Goal: Task Accomplishment & Management: Use online tool/utility

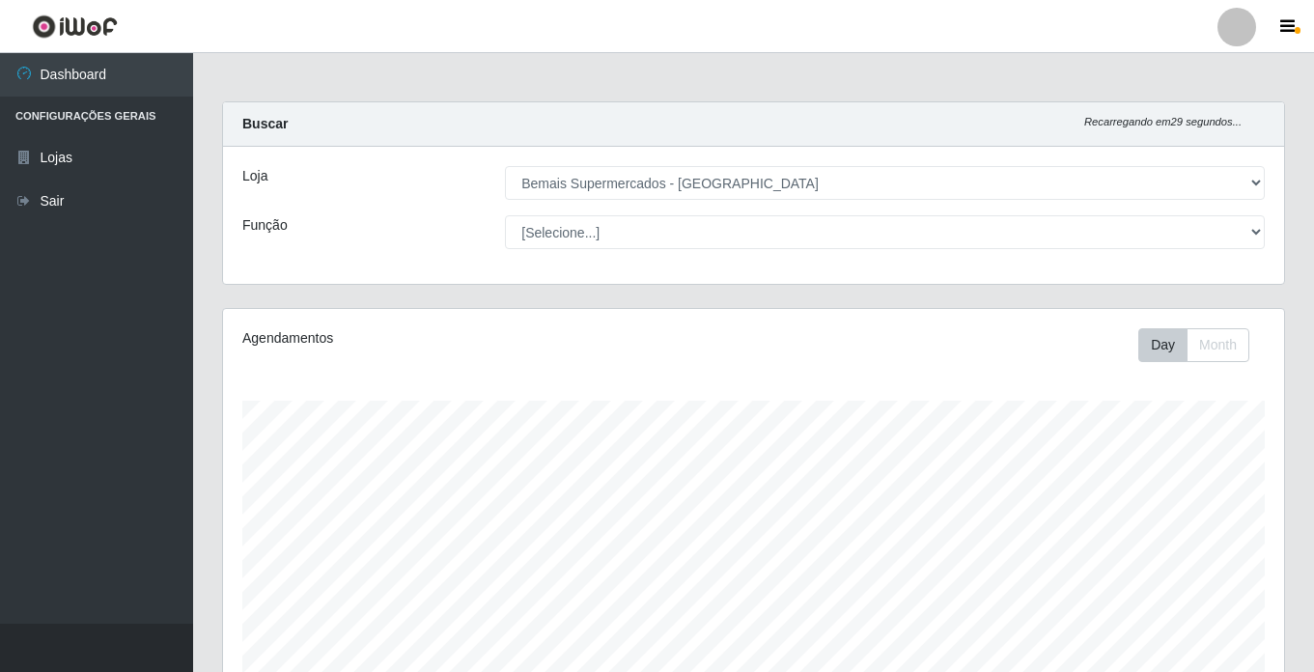
select select "250"
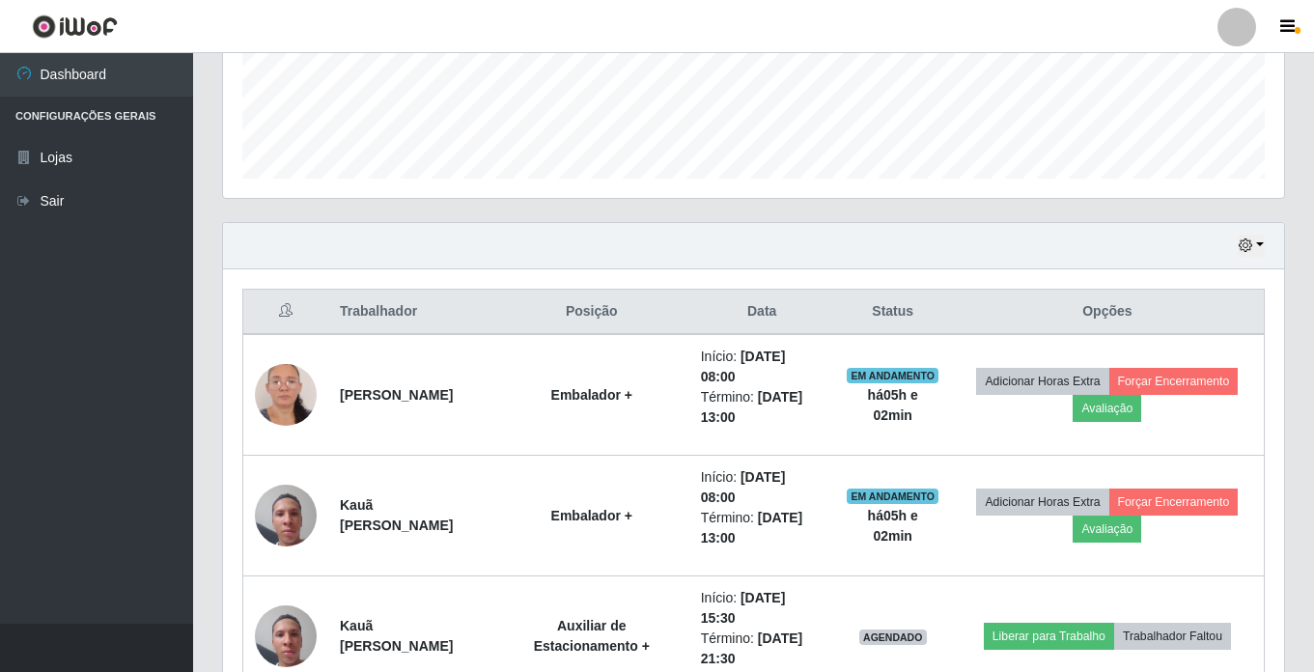
scroll to position [532, 0]
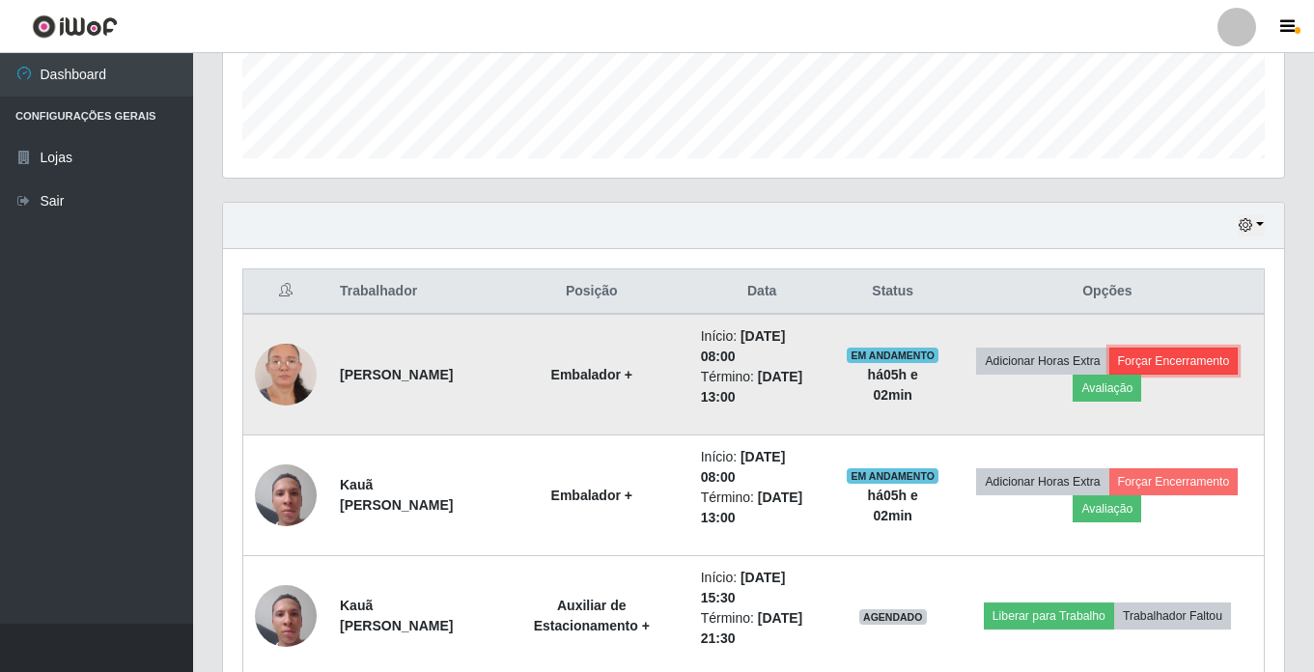
click at [1170, 368] on button "Forçar Encerramento" at bounding box center [1173, 361] width 129 height 27
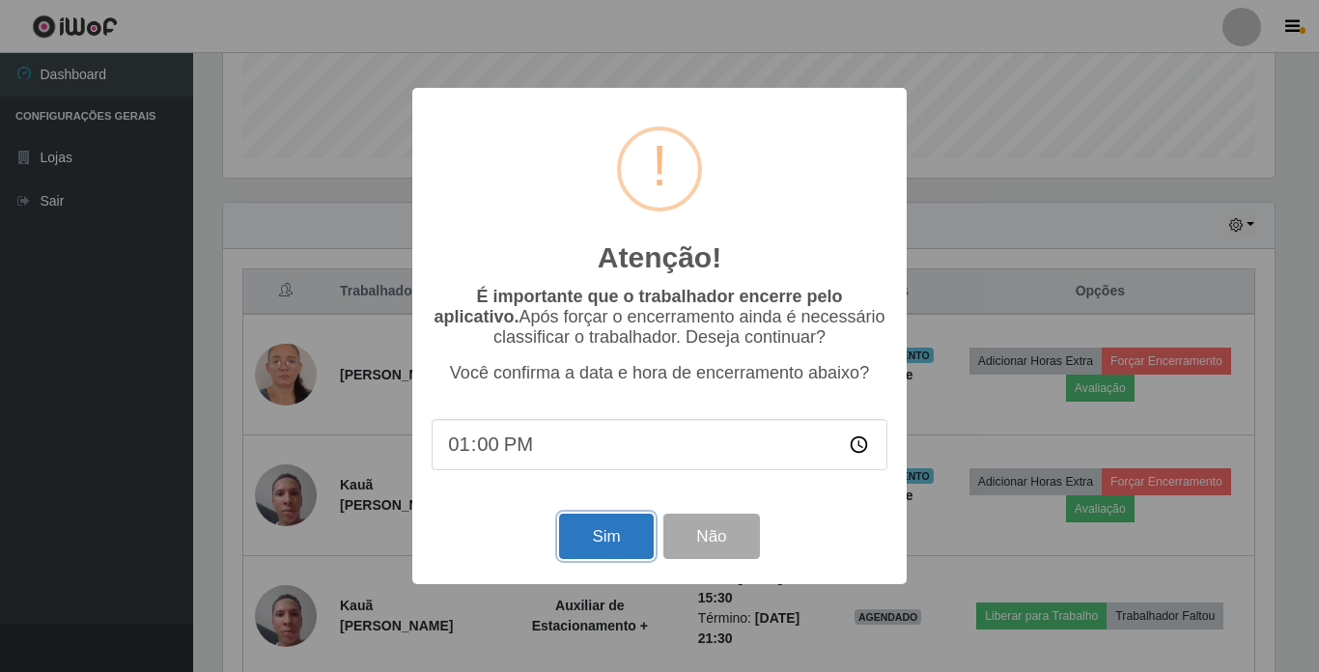
click at [595, 540] on button "Sim" at bounding box center [606, 536] width 94 height 45
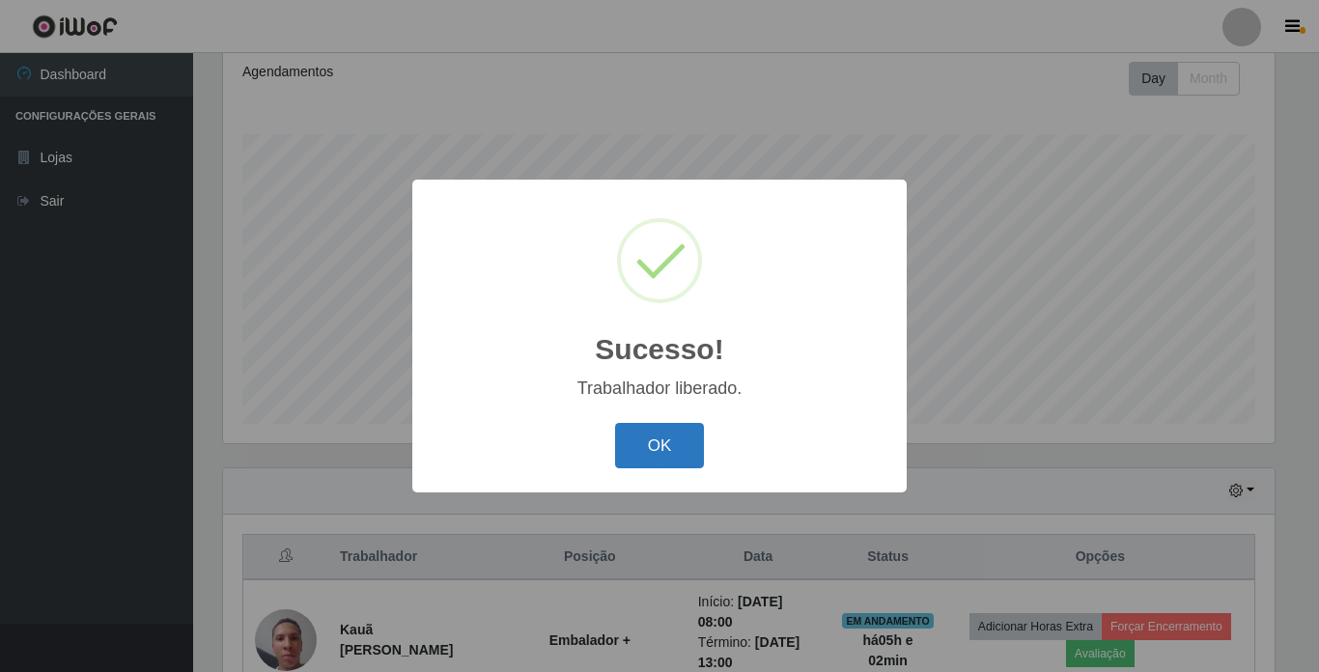
click at [659, 458] on button "OK" at bounding box center [660, 445] width 90 height 45
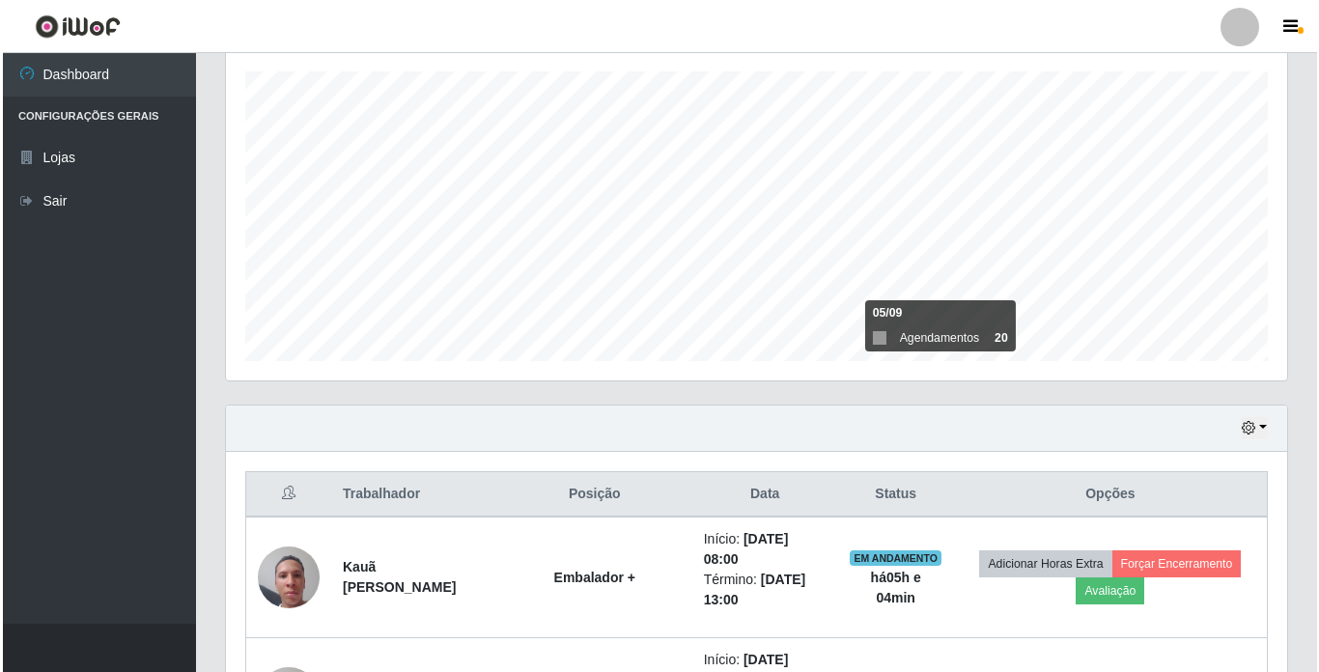
scroll to position [363, 0]
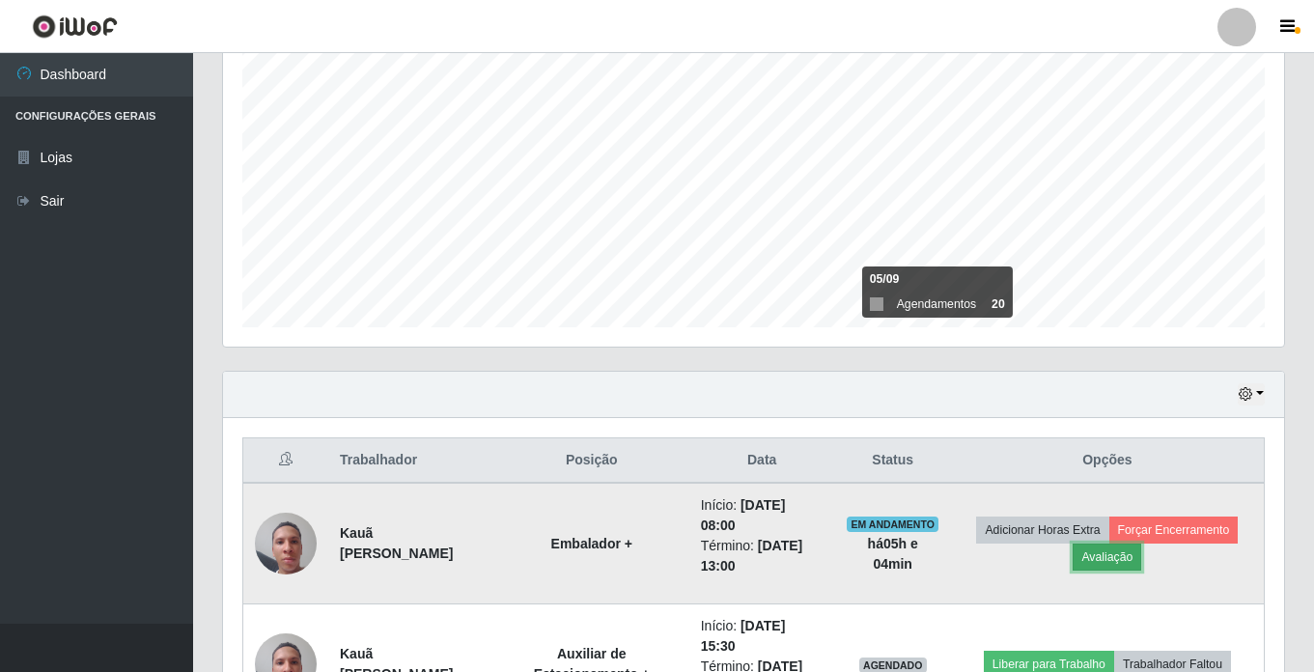
click at [1115, 550] on button "Avaliação" at bounding box center [1107, 557] width 69 height 27
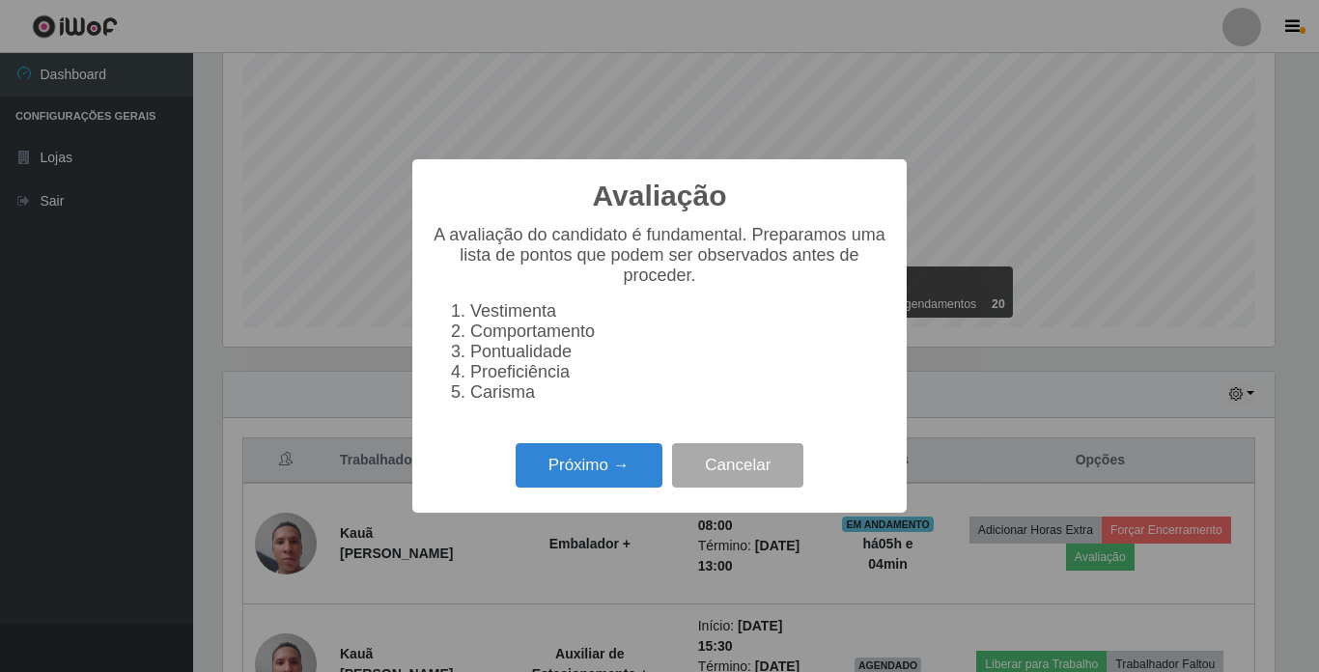
scroll to position [401, 1051]
click at [626, 478] on button "Próximo →" at bounding box center [589, 465] width 147 height 45
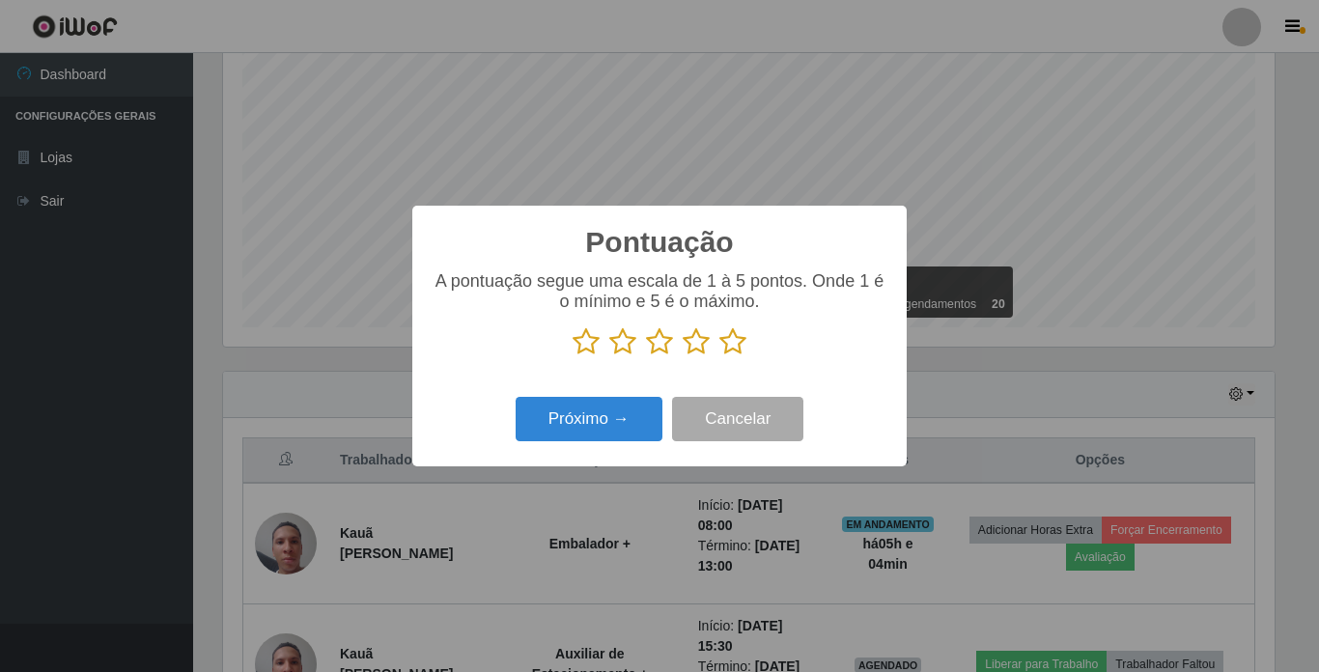
scroll to position [965137, 964487]
click at [736, 338] on icon at bounding box center [732, 341] width 27 height 29
click at [719, 356] on input "radio" at bounding box center [719, 356] width 0 height 0
click at [630, 409] on button "Próximo →" at bounding box center [589, 419] width 147 height 45
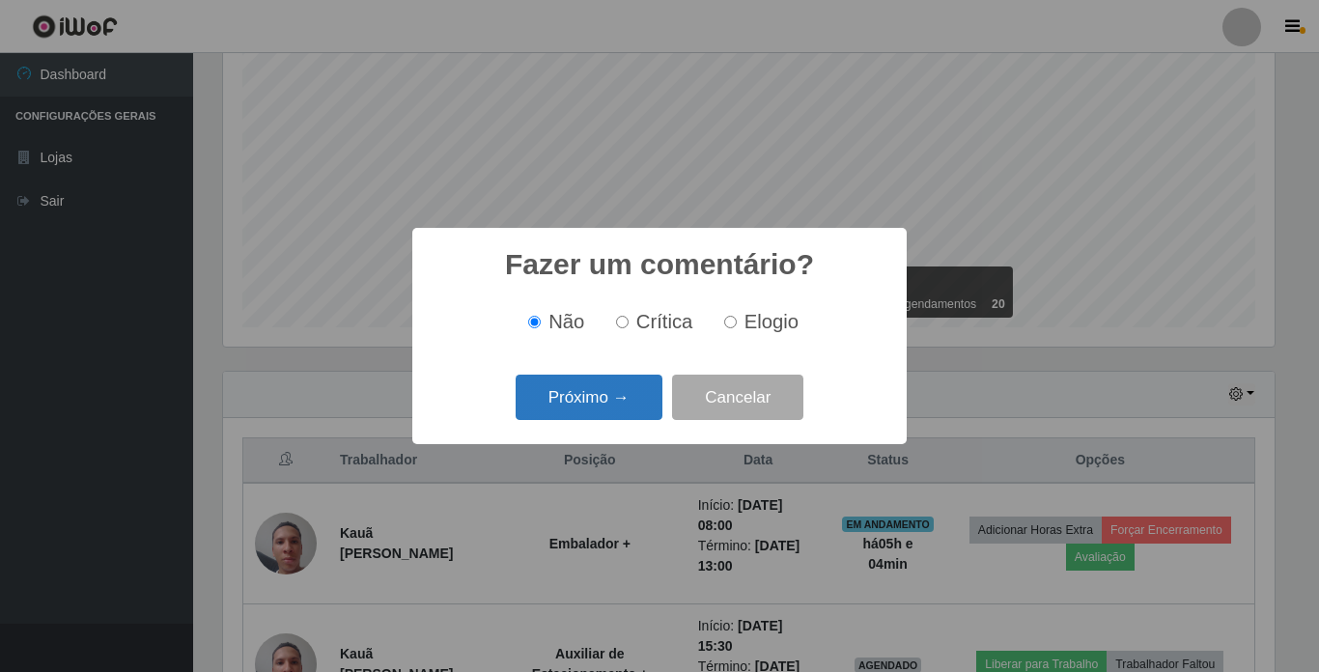
click at [619, 392] on button "Próximo →" at bounding box center [589, 397] width 147 height 45
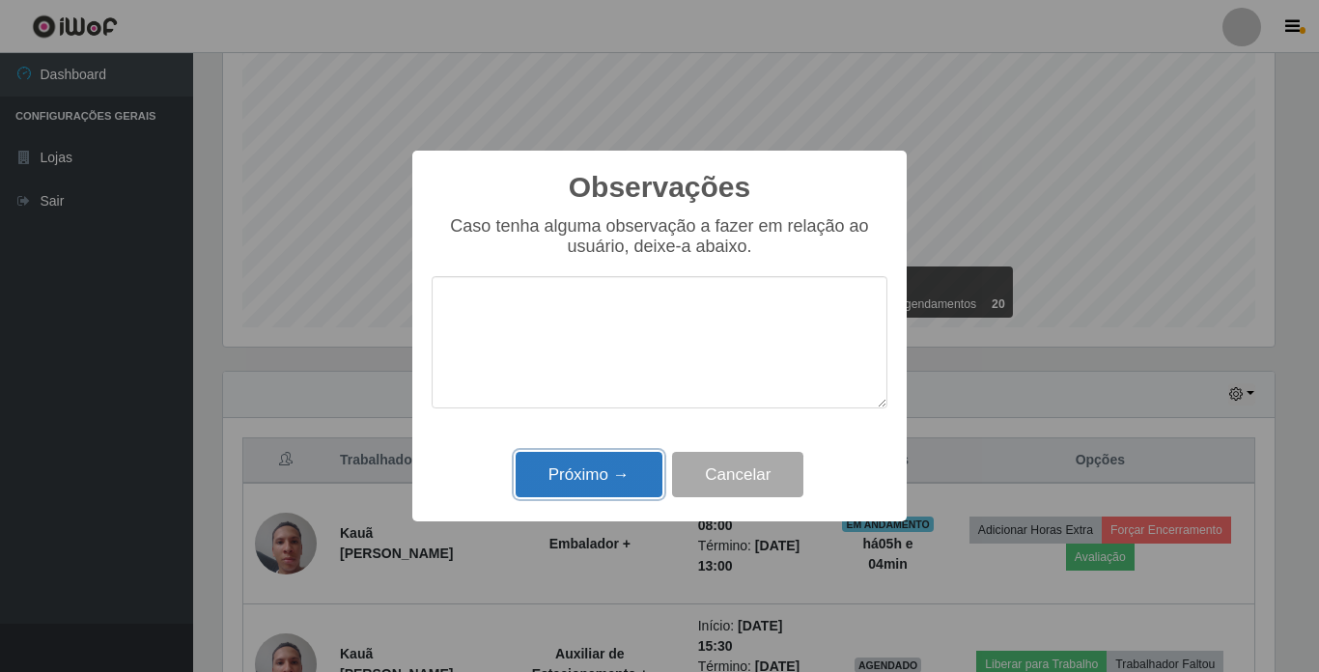
click at [594, 478] on button "Próximo →" at bounding box center [589, 474] width 147 height 45
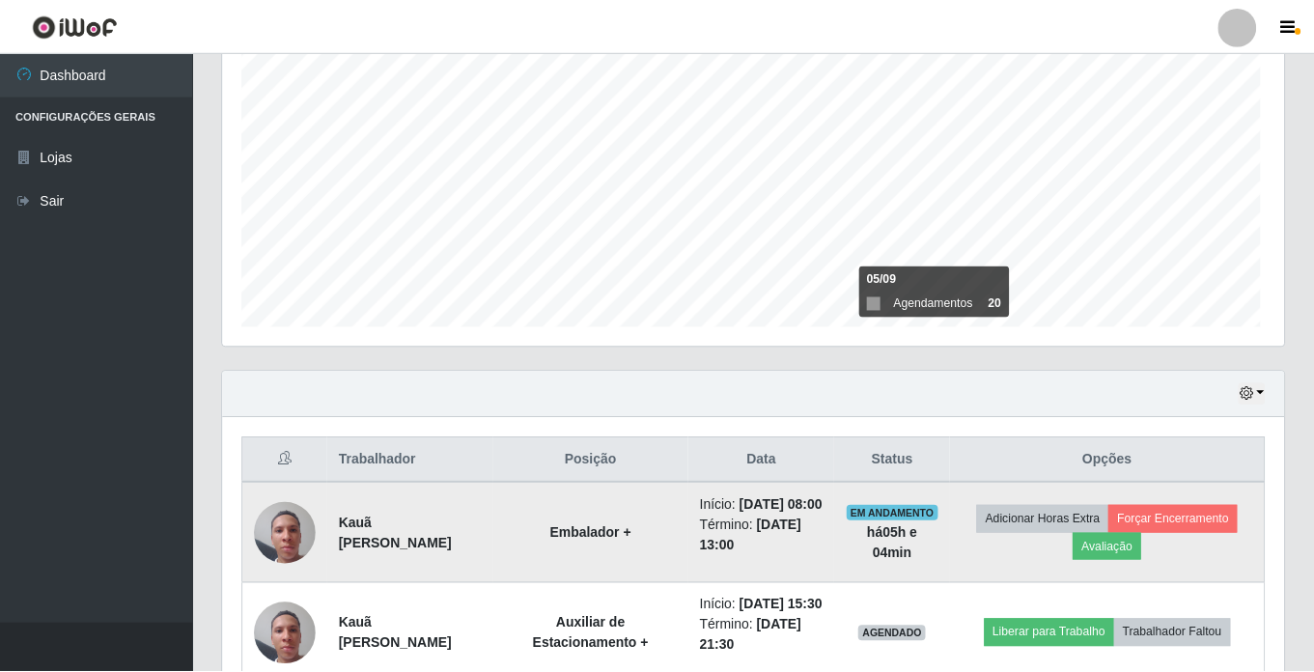
scroll to position [401, 1061]
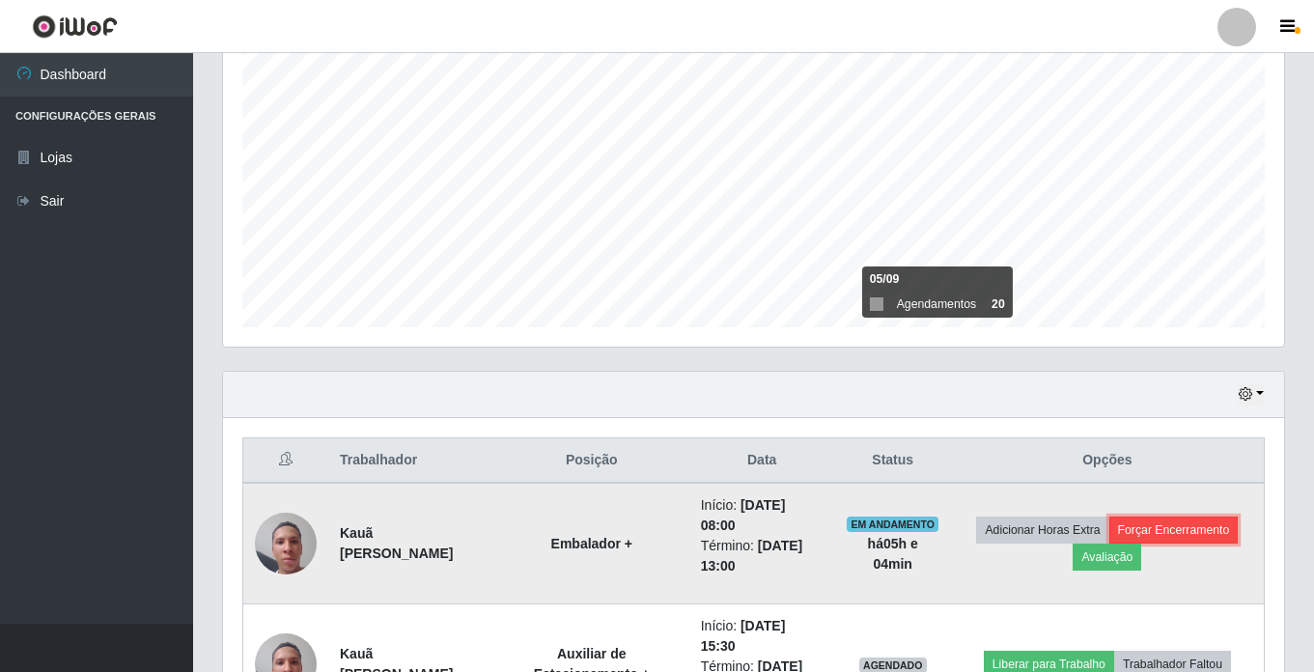
click at [1189, 533] on button "Forçar Encerramento" at bounding box center [1173, 530] width 129 height 27
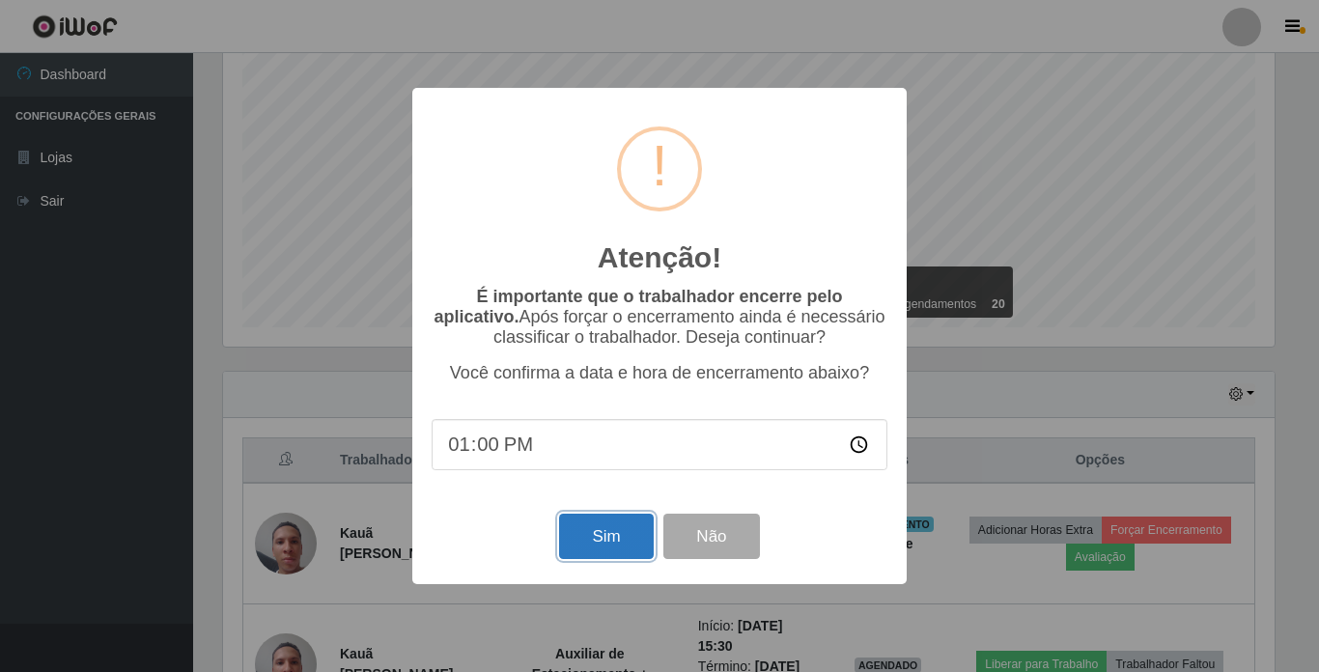
click at [596, 538] on button "Sim" at bounding box center [606, 536] width 94 height 45
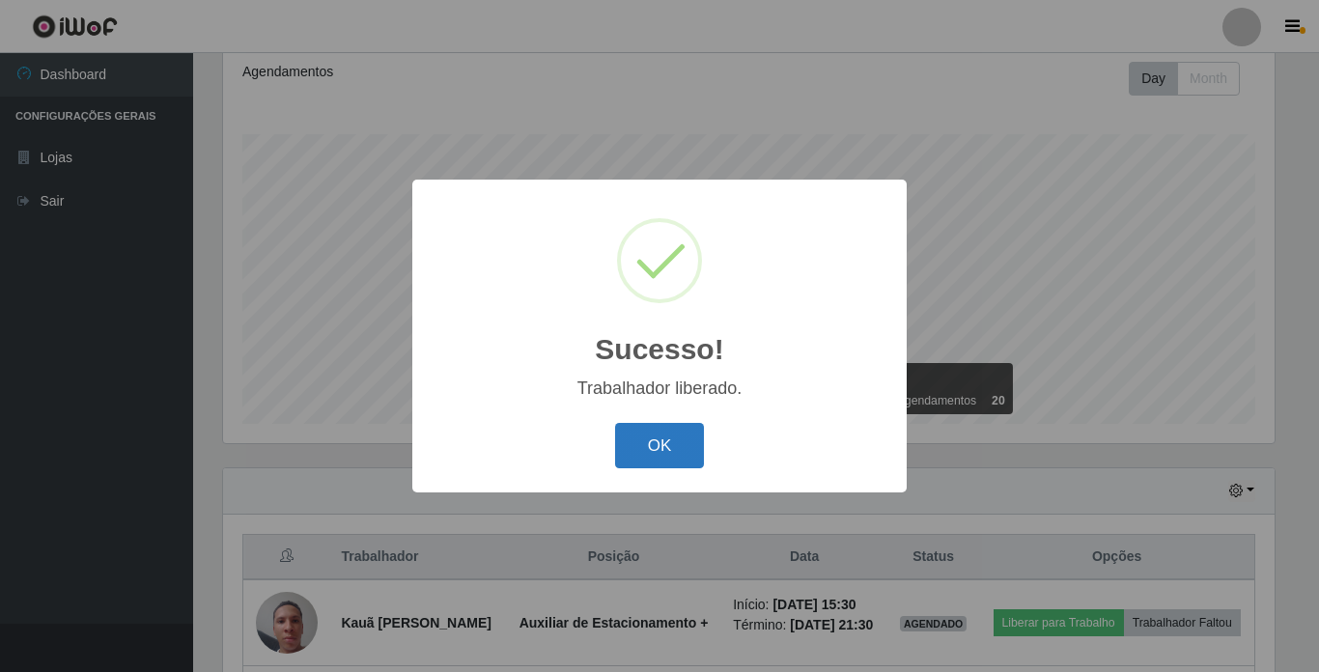
click at [649, 440] on button "OK" at bounding box center [660, 445] width 90 height 45
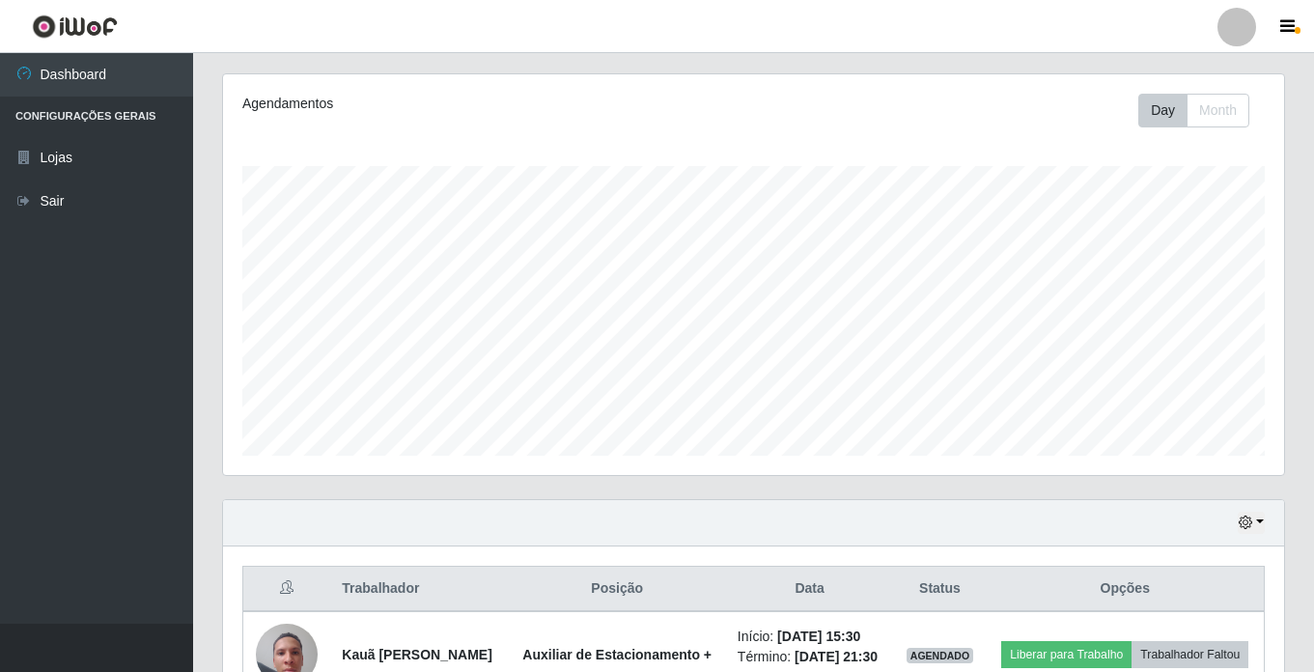
scroll to position [93, 0]
